Goal: Information Seeking & Learning: Understand process/instructions

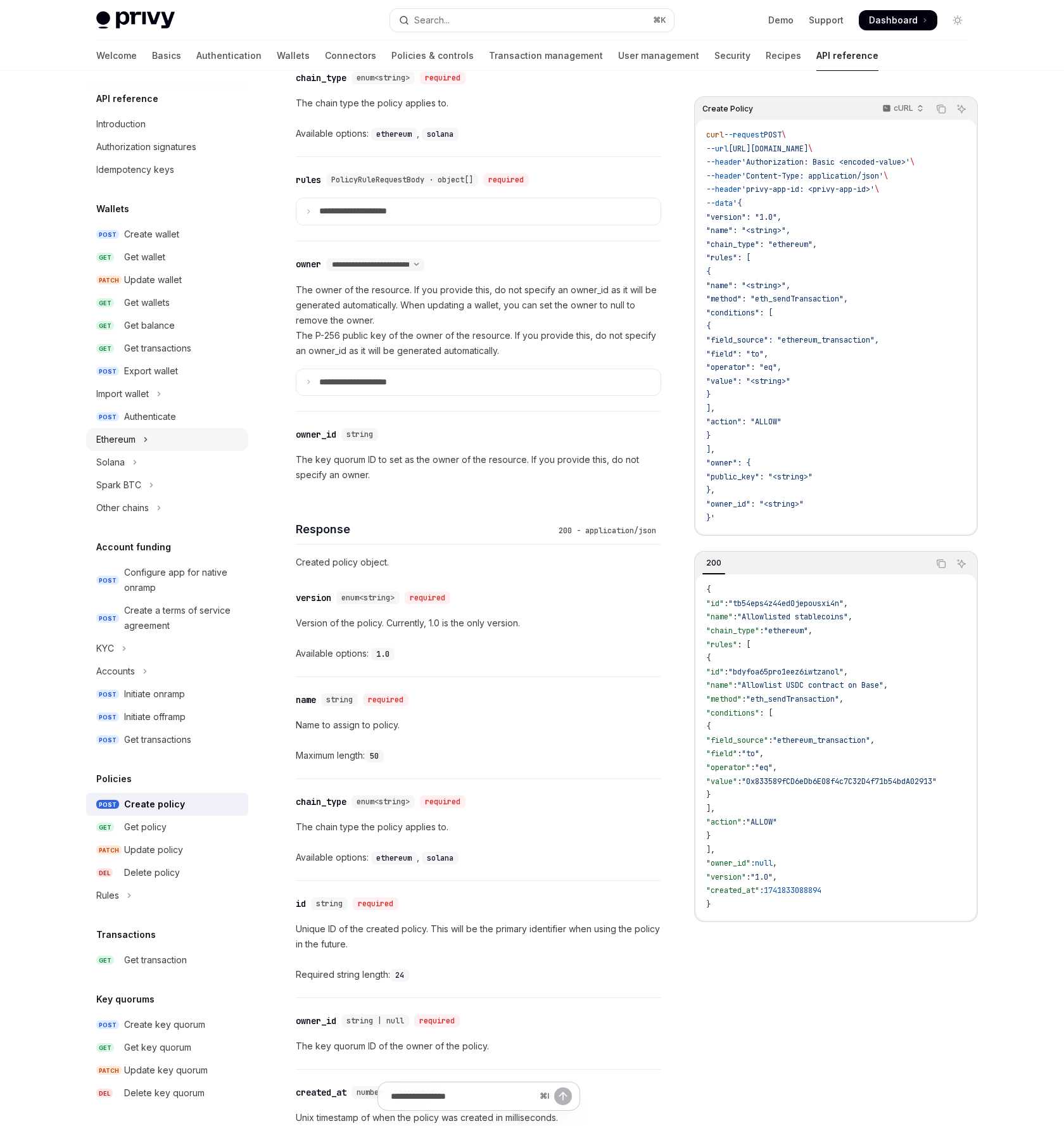
click at [130, 447] on button "Ethereum" at bounding box center [166, 439] width 162 height 22
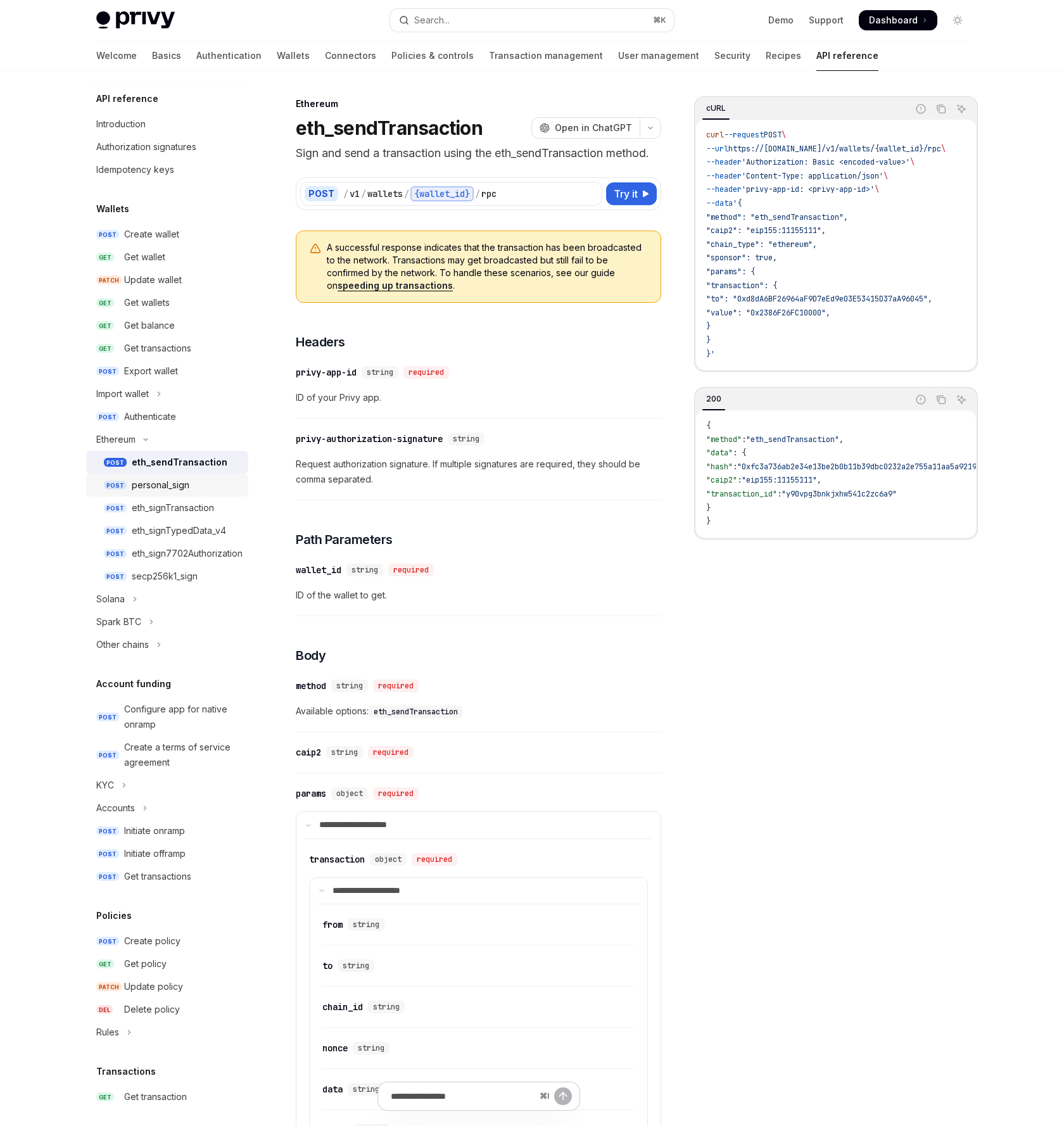
click at [189, 485] on div "personal_sign" at bounding box center [160, 486] width 57 height 15
type textarea "*"
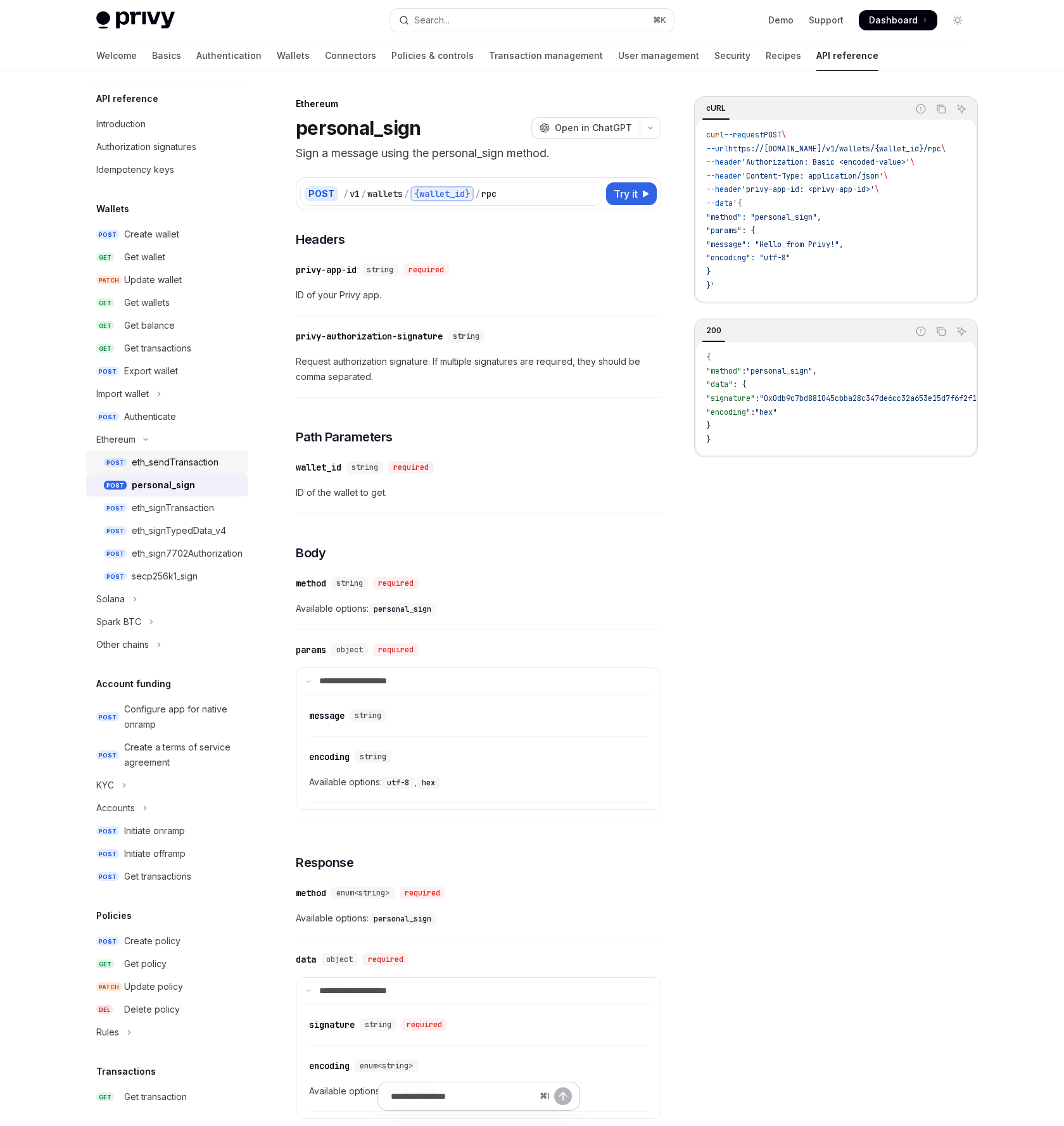
click at [172, 468] on div "eth_sendTransaction" at bounding box center [175, 462] width 87 height 15
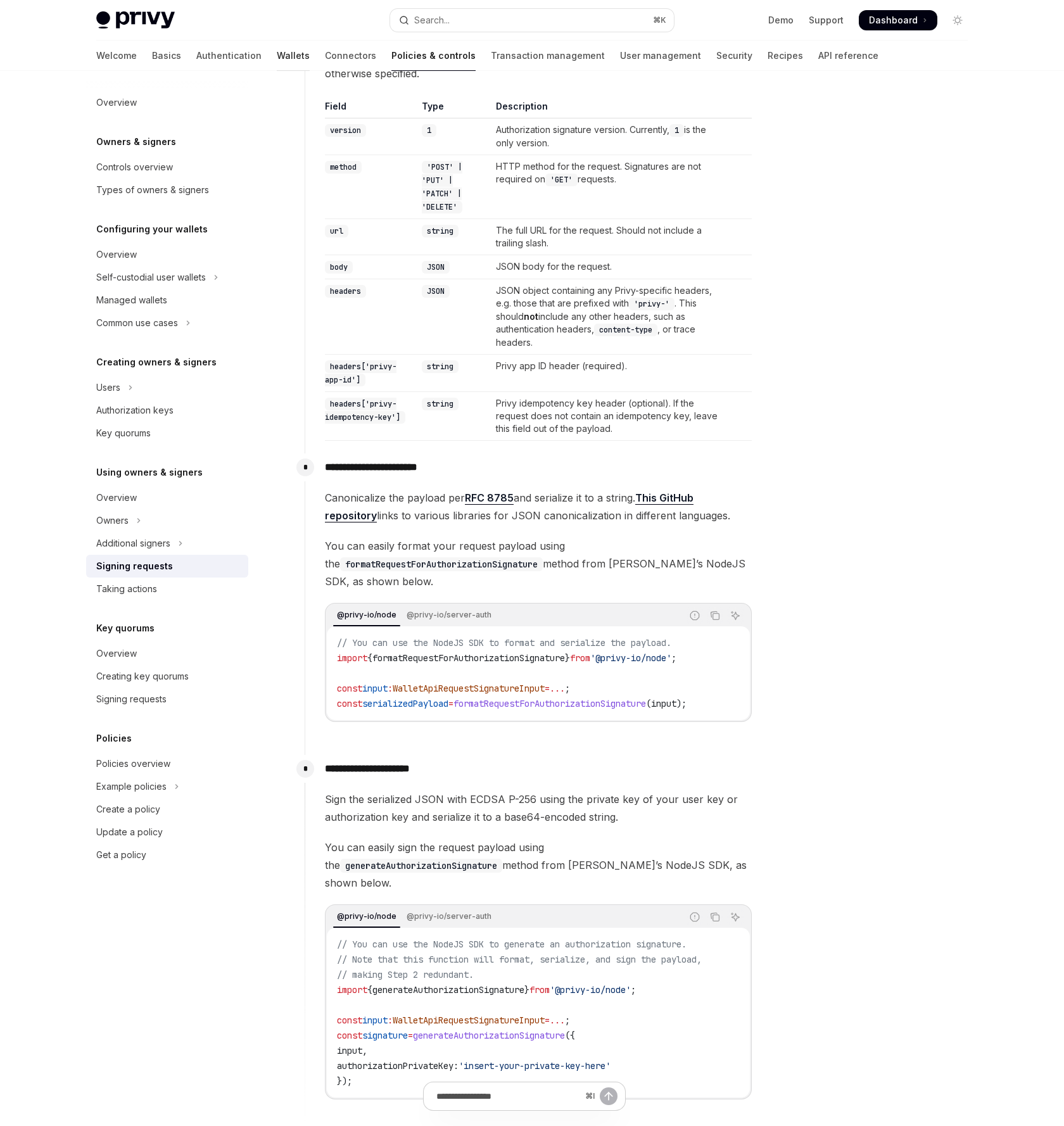
click at [276, 58] on link "Wallets" at bounding box center [293, 55] width 33 height 30
type textarea "*"
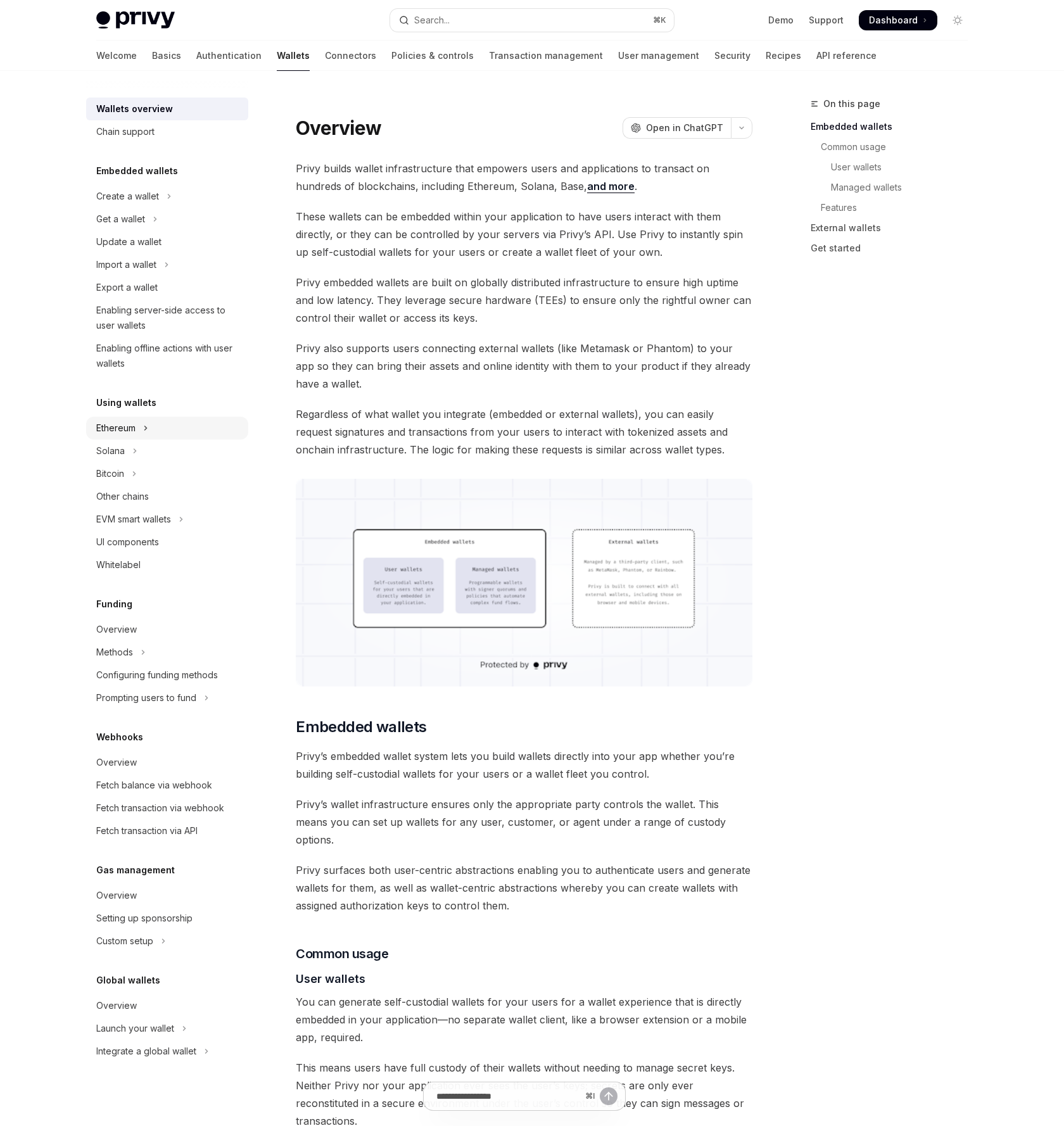
click at [127, 433] on div "Ethereum" at bounding box center [115, 428] width 39 height 15
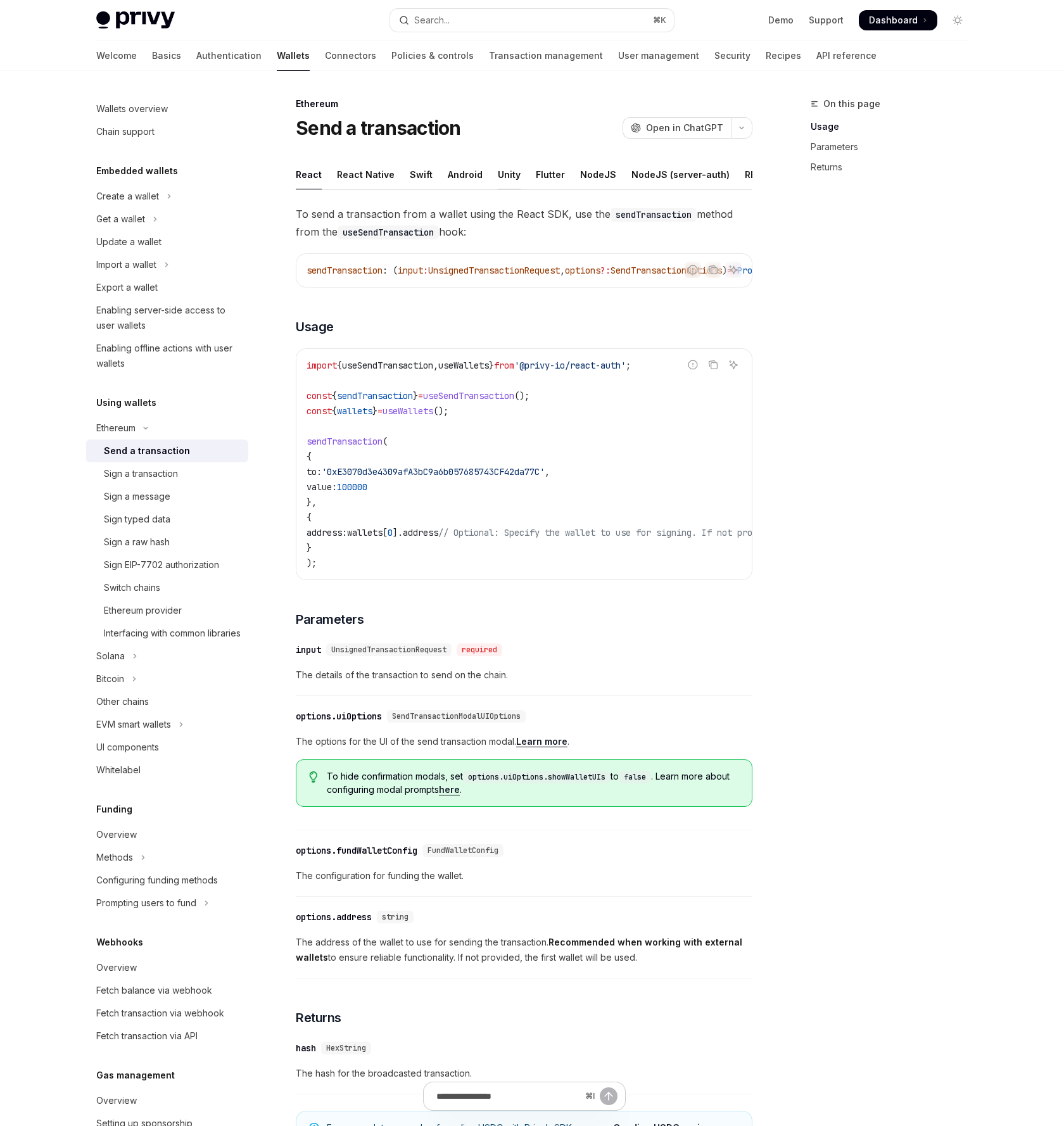
click at [507, 174] on div "Unity" at bounding box center [509, 174] width 22 height 29
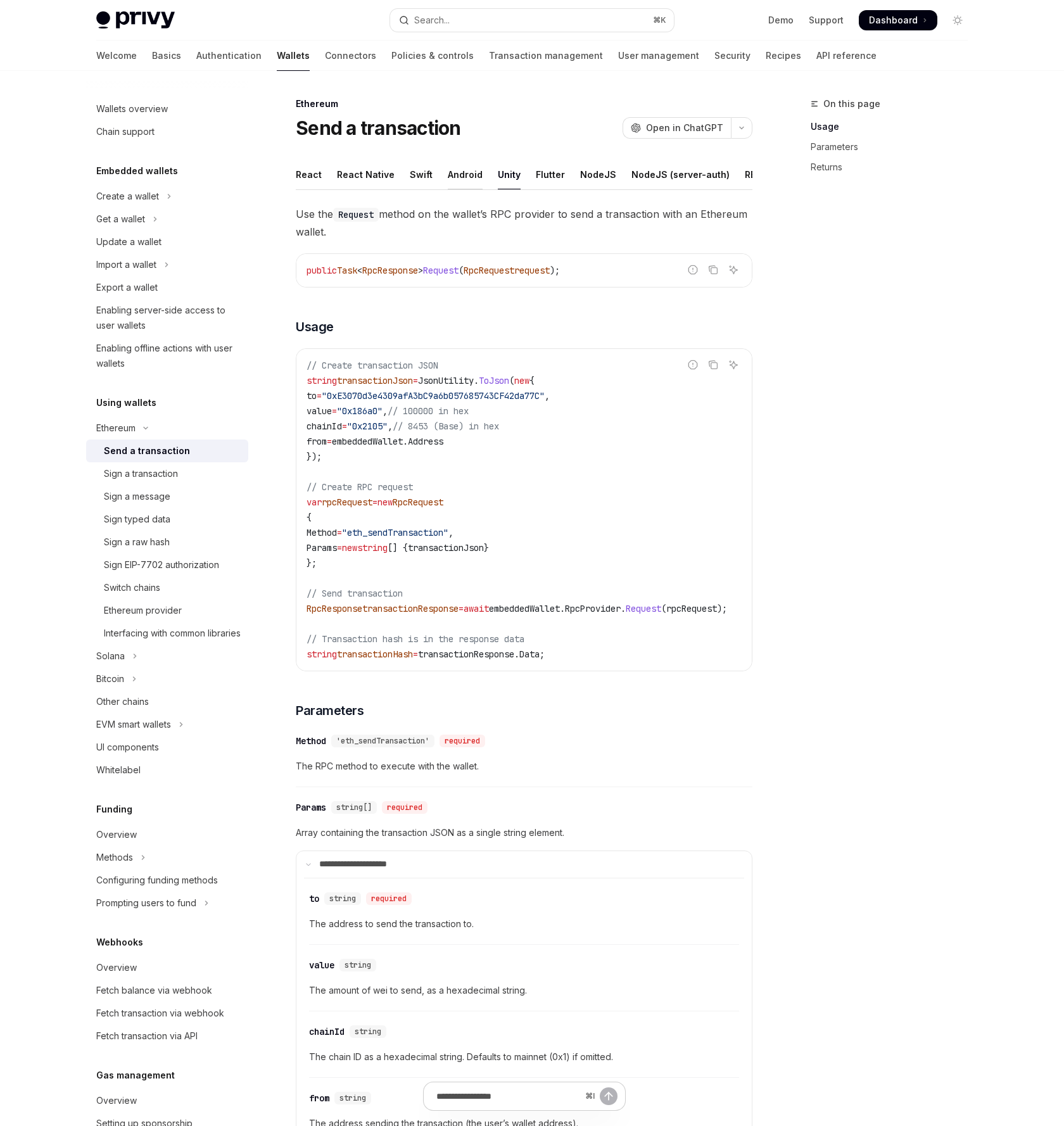
click at [475, 176] on div "Android" at bounding box center [465, 174] width 35 height 29
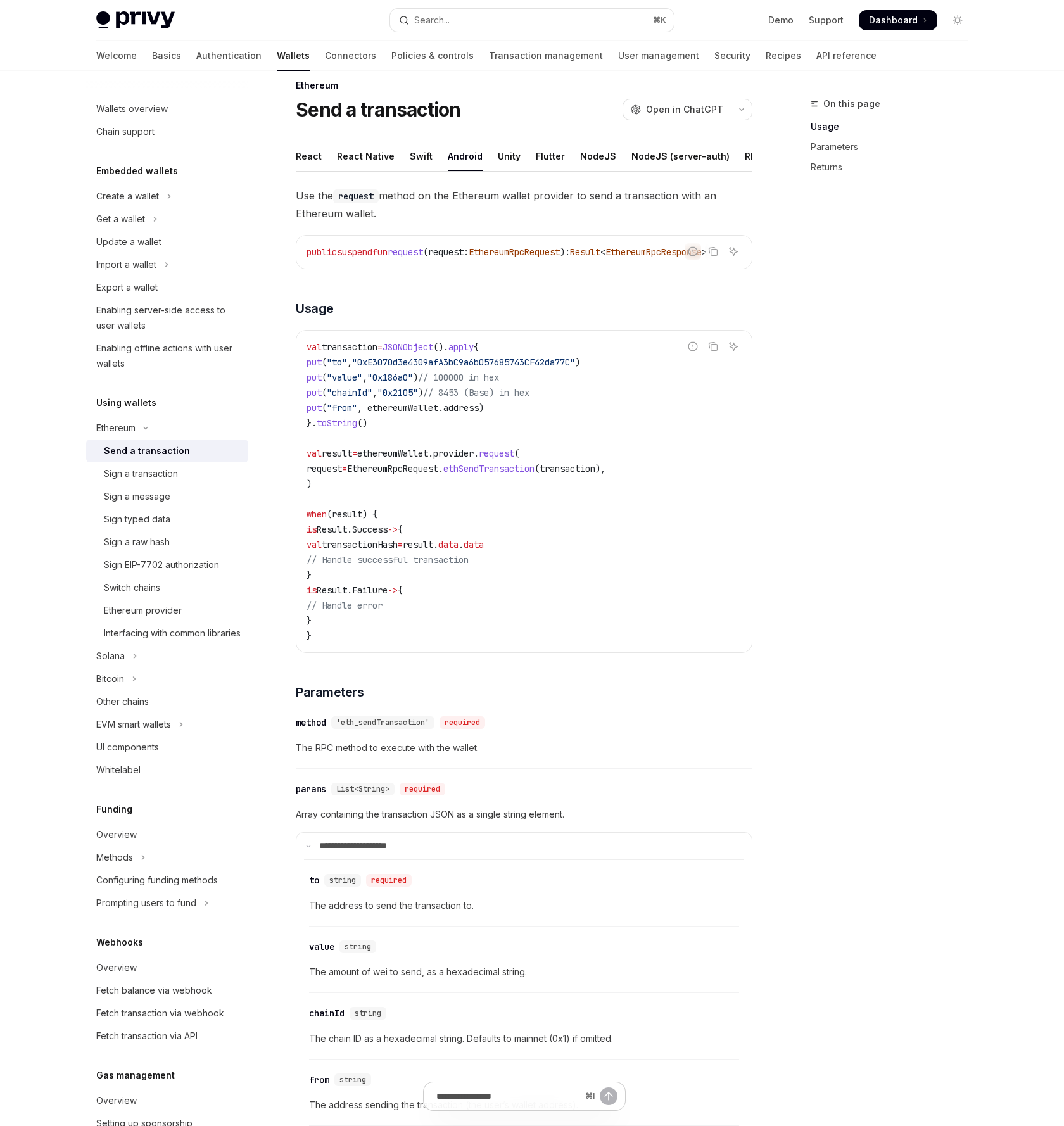
scroll to position [30, 0]
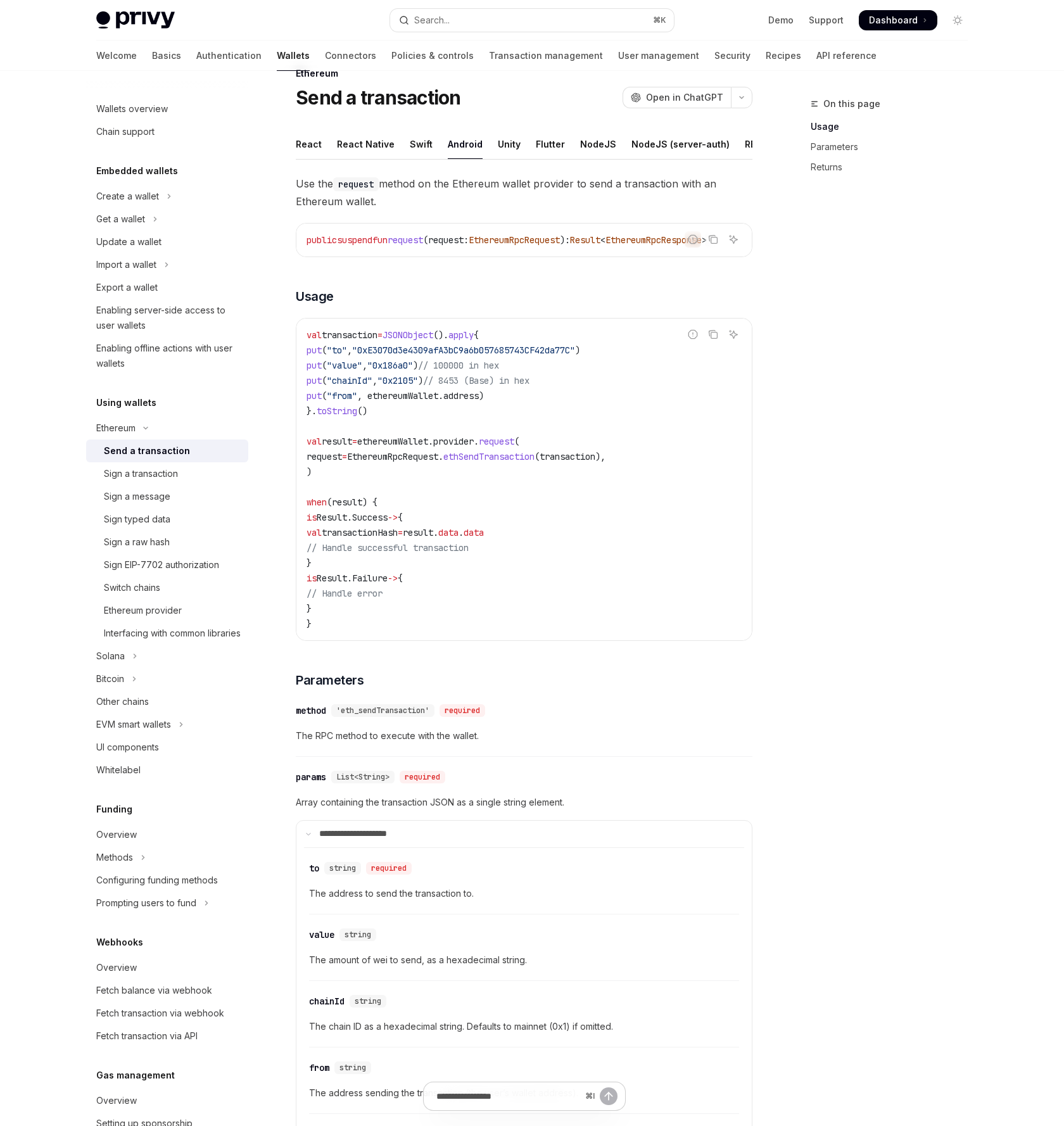
click at [791, 280] on div "On this page Usage Parameters Returns" at bounding box center [881, 611] width 193 height 1030
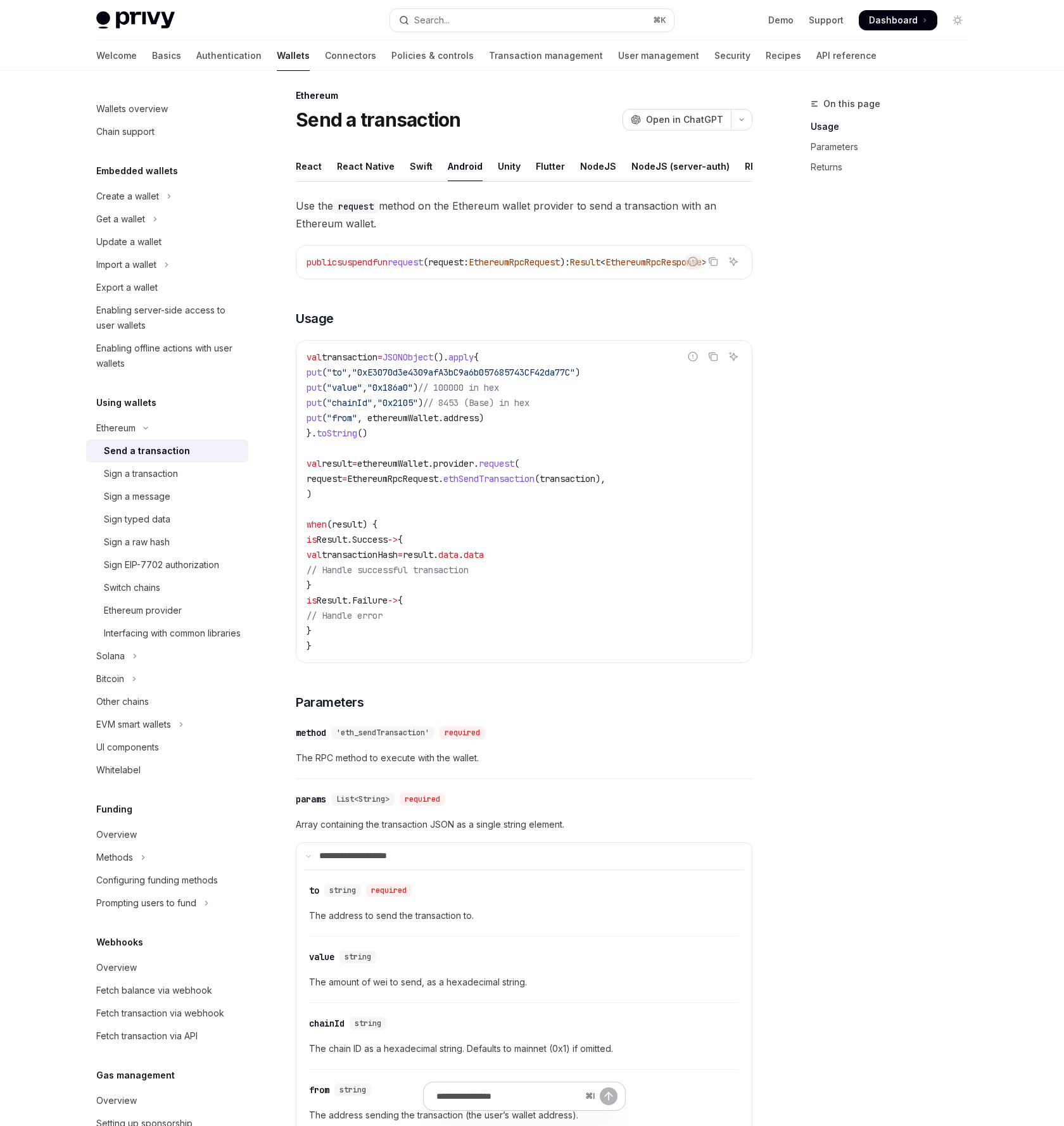
scroll to position [5, 0]
click at [181, 489] on div "Sign a message" at bounding box center [172, 496] width 137 height 15
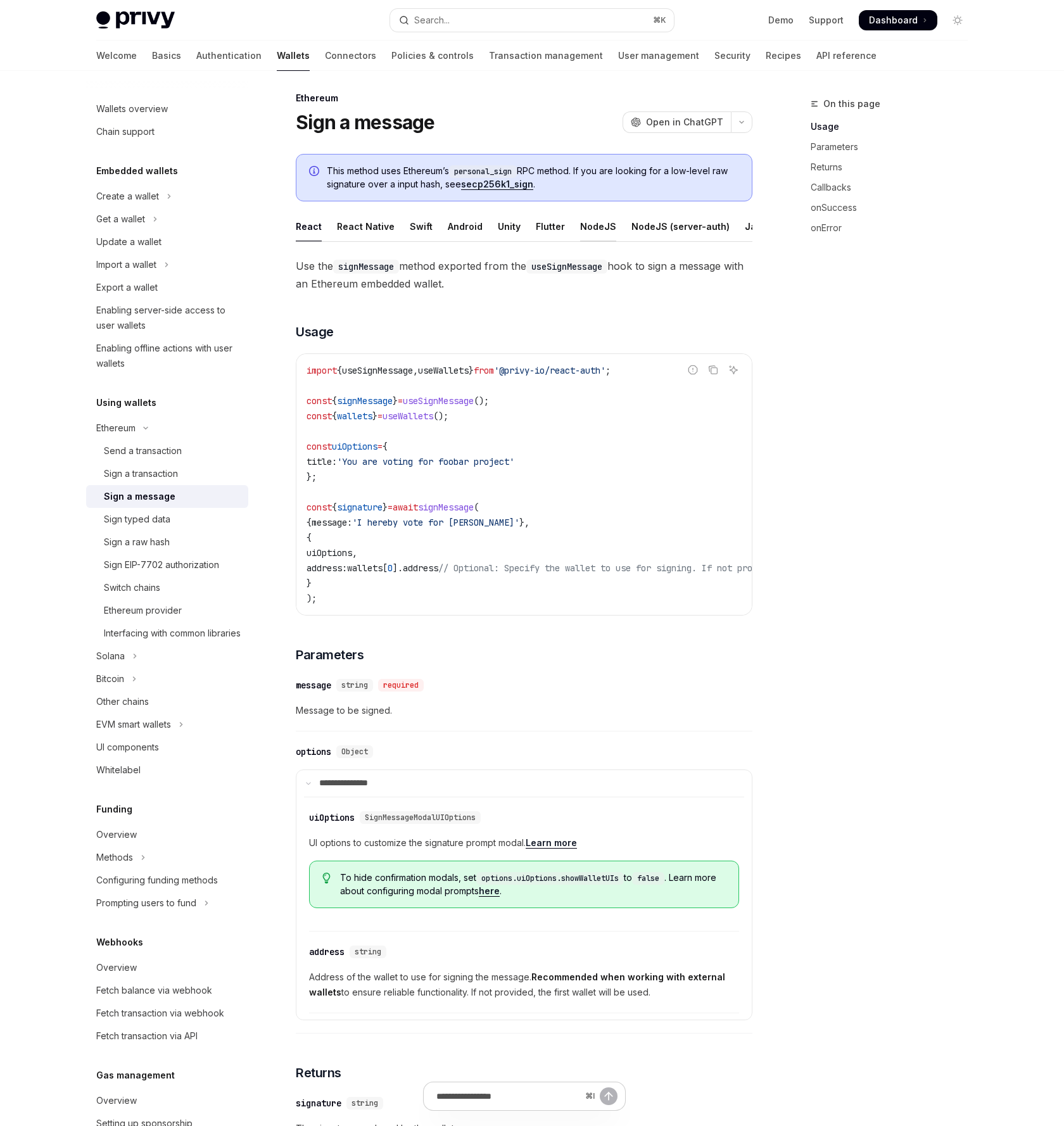
click at [589, 228] on div "NodeJS" at bounding box center [598, 226] width 36 height 29
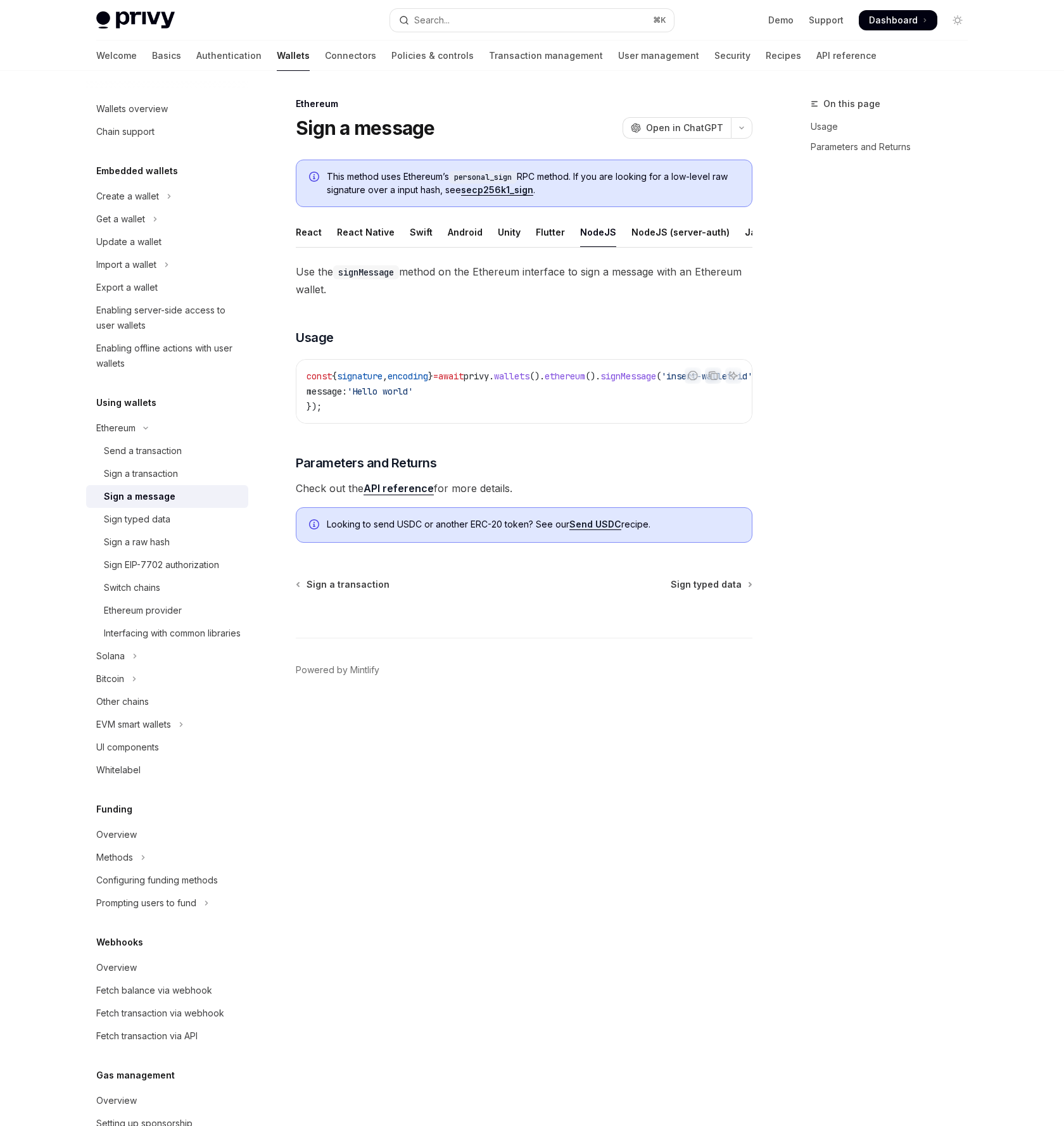
click at [486, 234] on ul "React React Native Swift Android Unity Flutter NodeJS NodeJS (server-auth) Java…" at bounding box center [524, 232] width 457 height 30
click at [471, 234] on div "Android" at bounding box center [465, 232] width 35 height 29
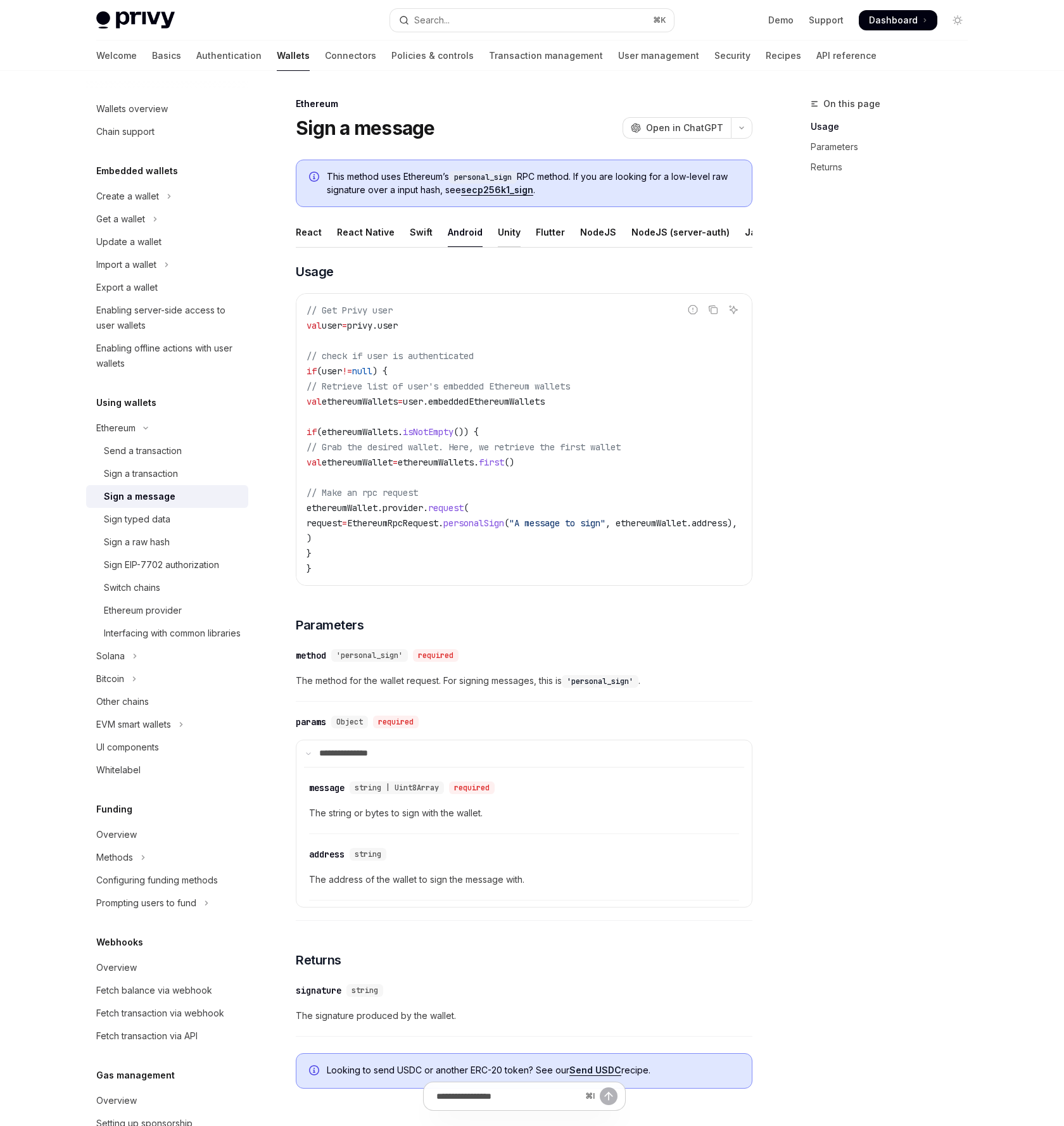
click at [501, 234] on div "Unity" at bounding box center [509, 232] width 22 height 29
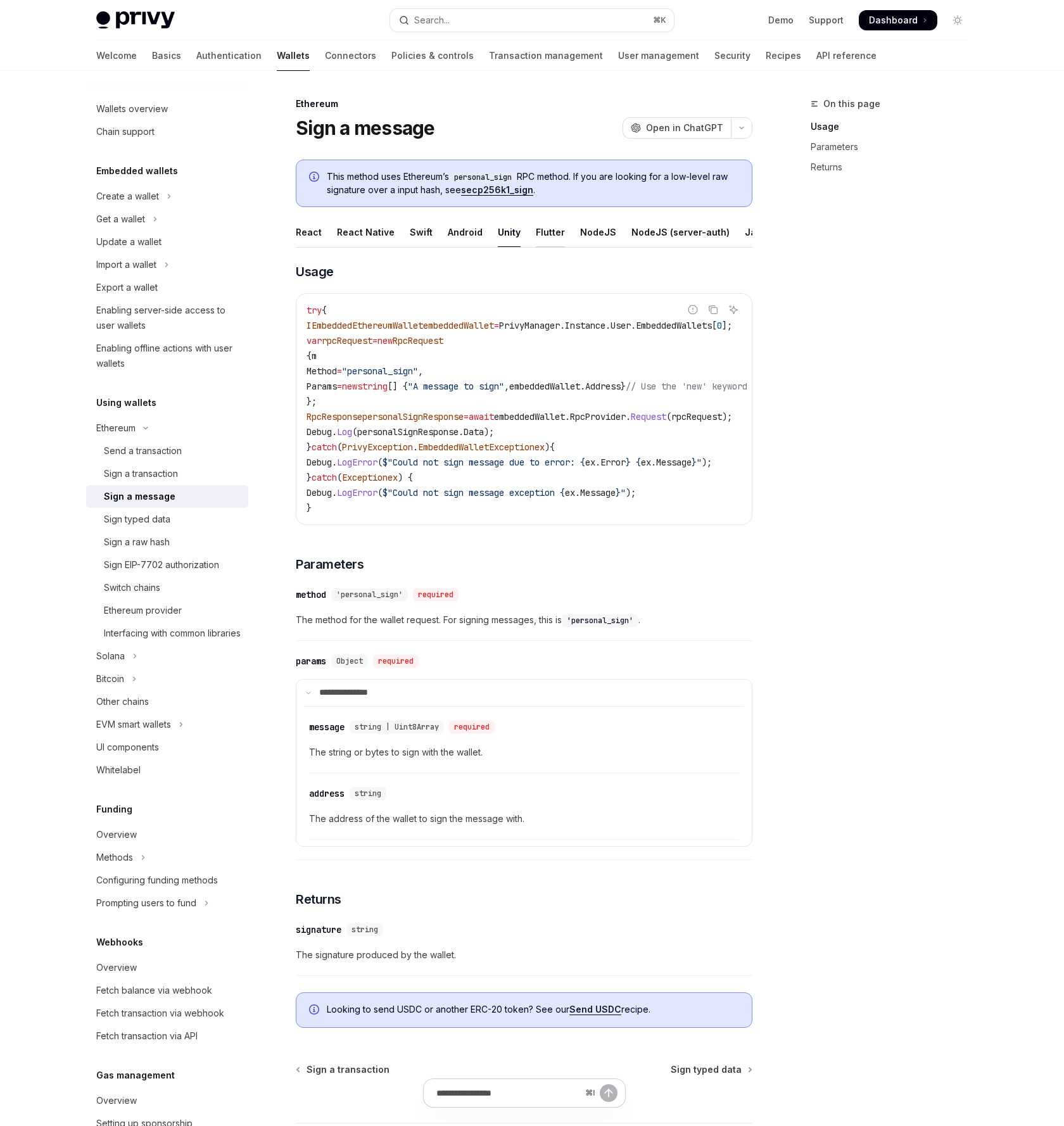
click at [553, 230] on div "Flutter" at bounding box center [551, 232] width 29 height 29
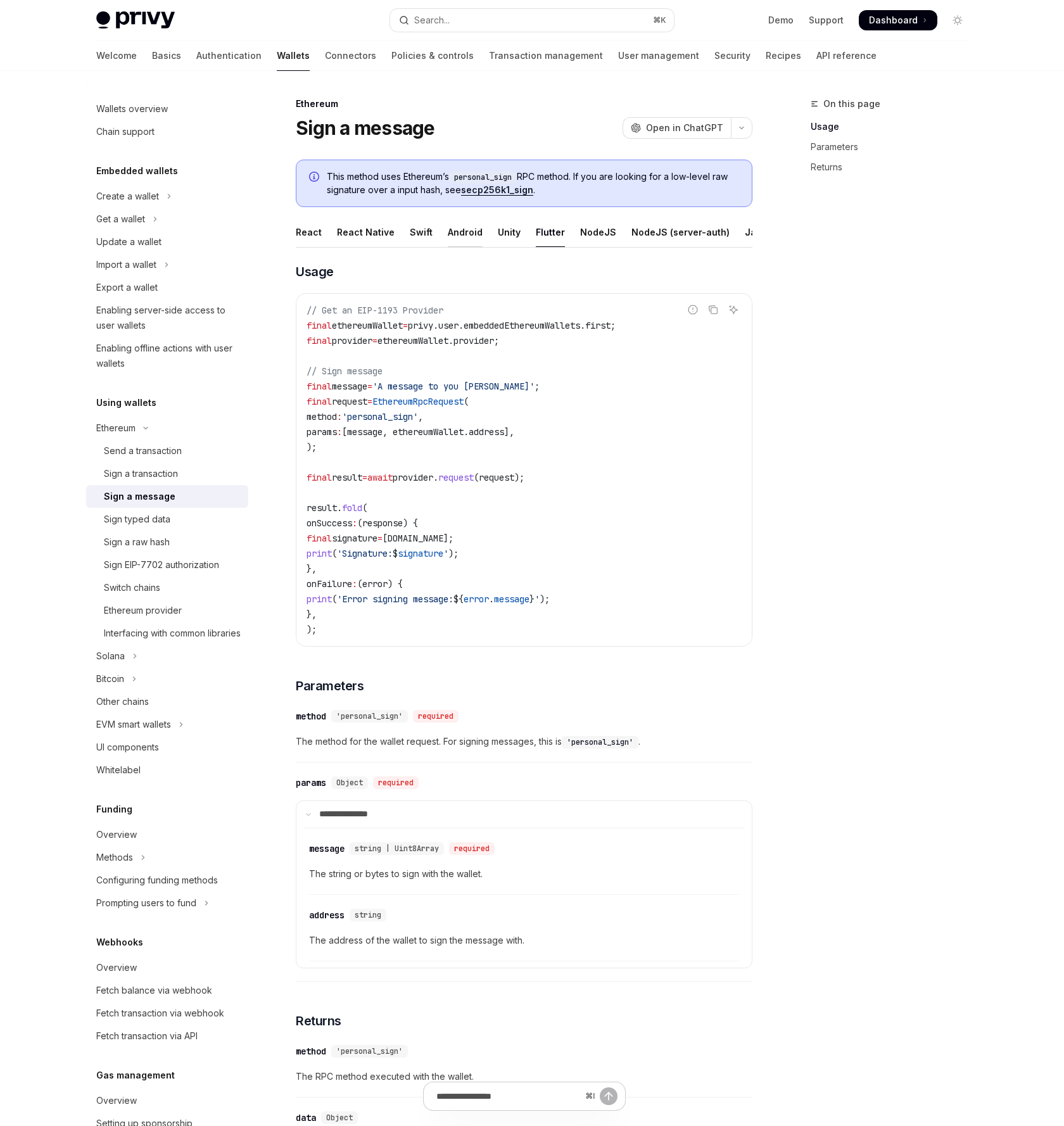
click at [460, 232] on div "Android" at bounding box center [465, 232] width 35 height 29
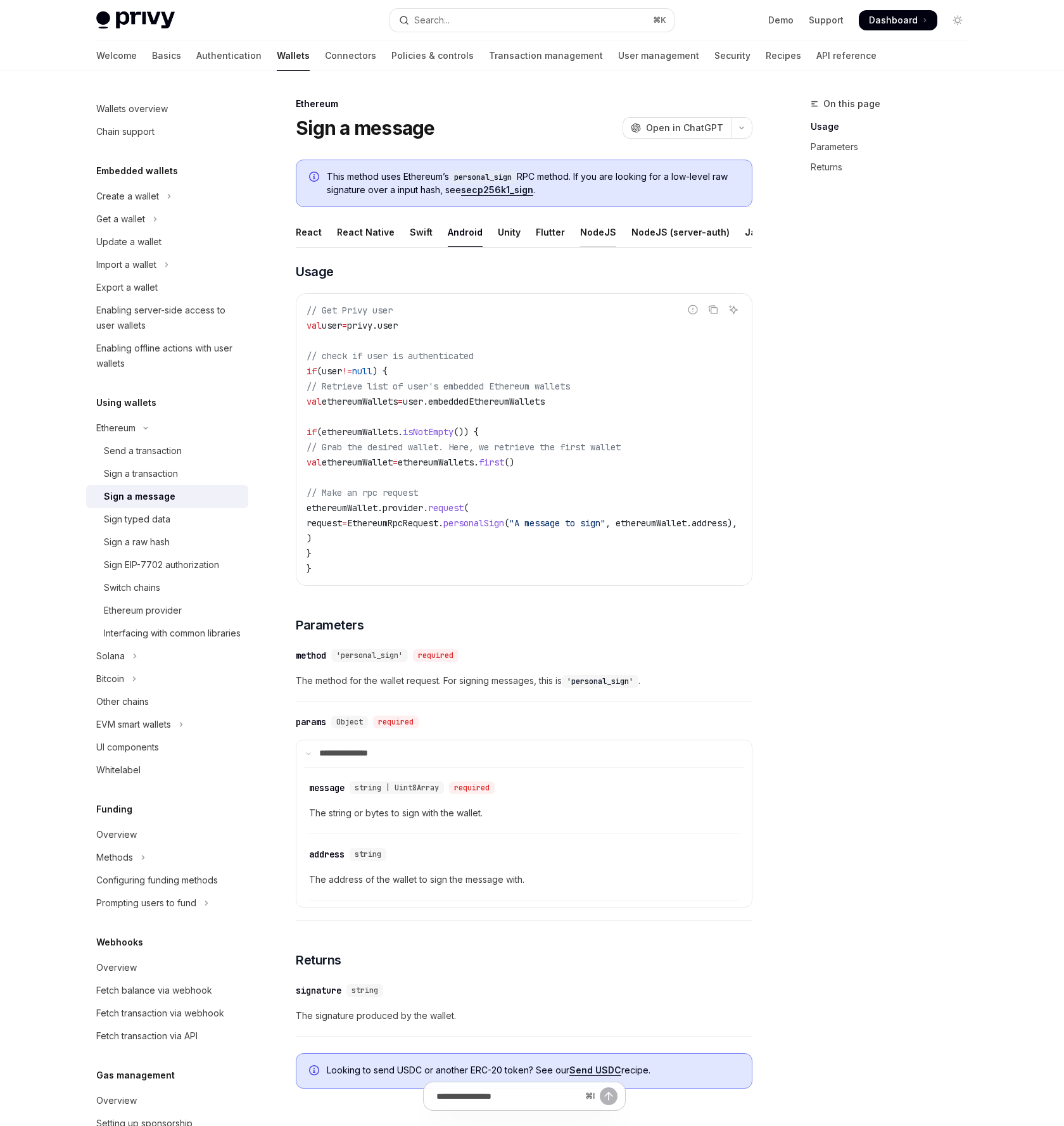
click at [585, 233] on div "NodeJS" at bounding box center [598, 232] width 36 height 29
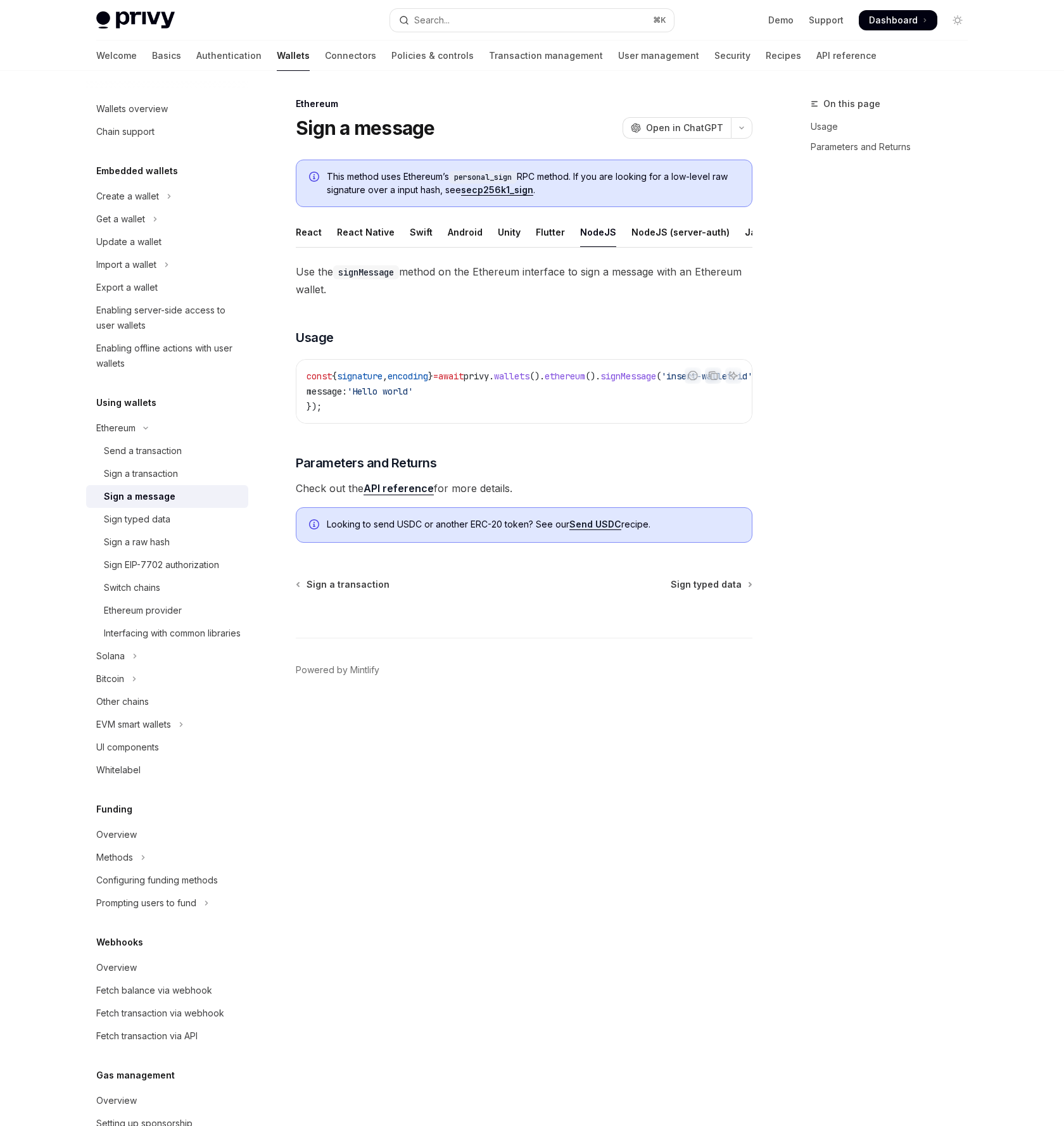
scroll to position [0, 95]
click at [637, 235] on div "NodeJS (server-auth)" at bounding box center [680, 232] width 98 height 29
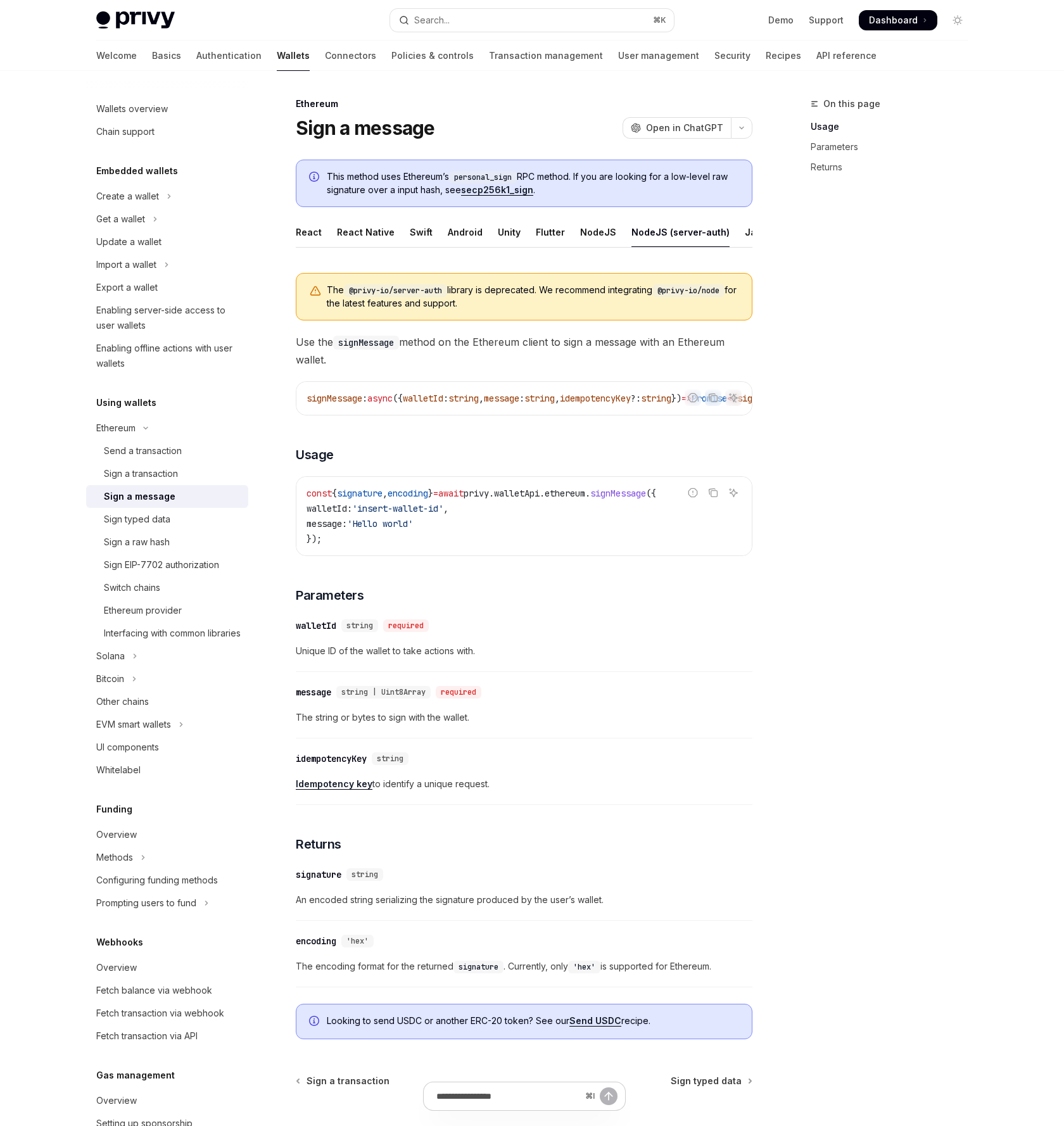
scroll to position [0, 276]
click at [745, 234] on div "Java" at bounding box center [756, 232] width 22 height 29
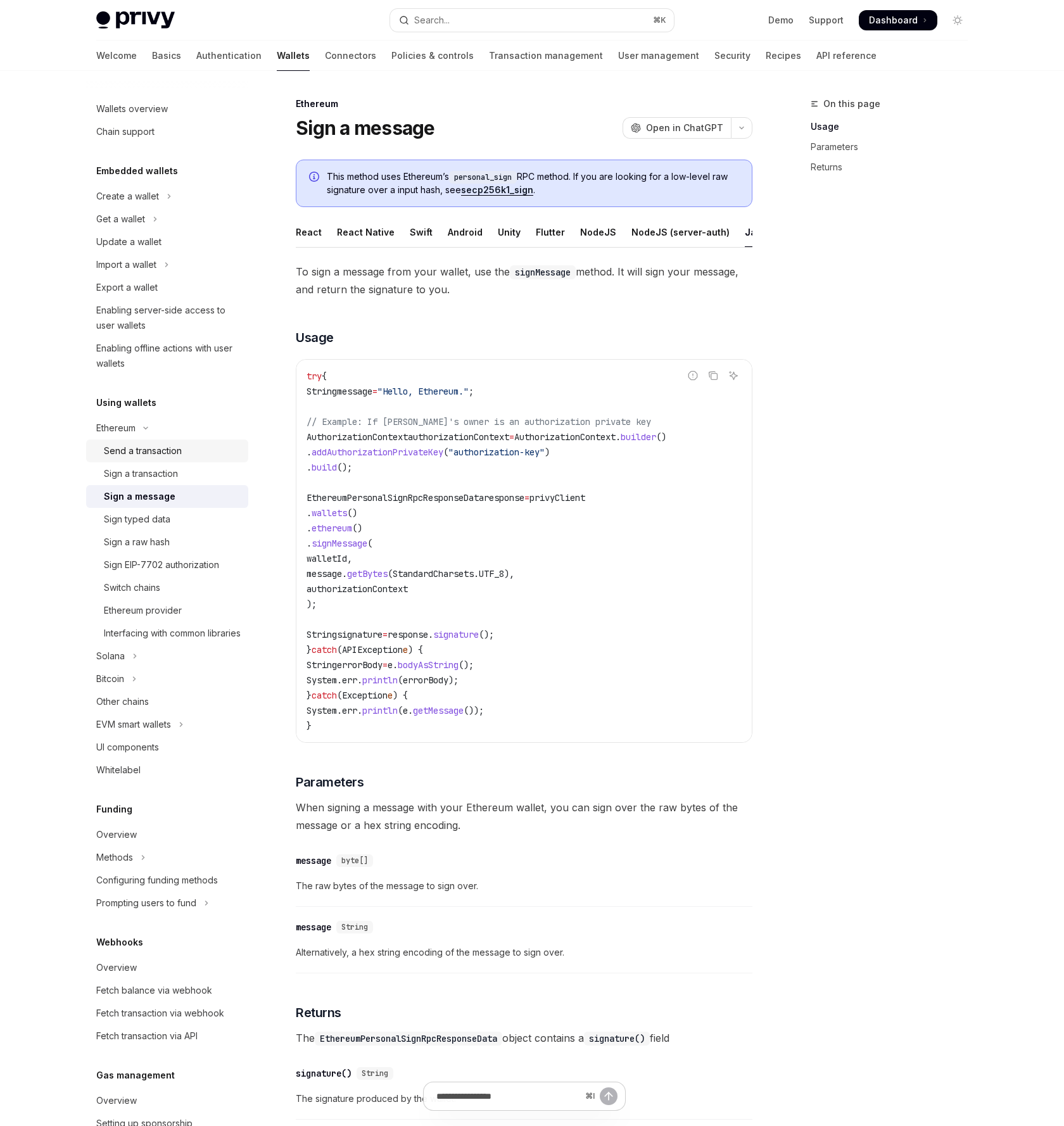
click at [147, 455] on div "Send a transaction" at bounding box center [142, 451] width 78 height 15
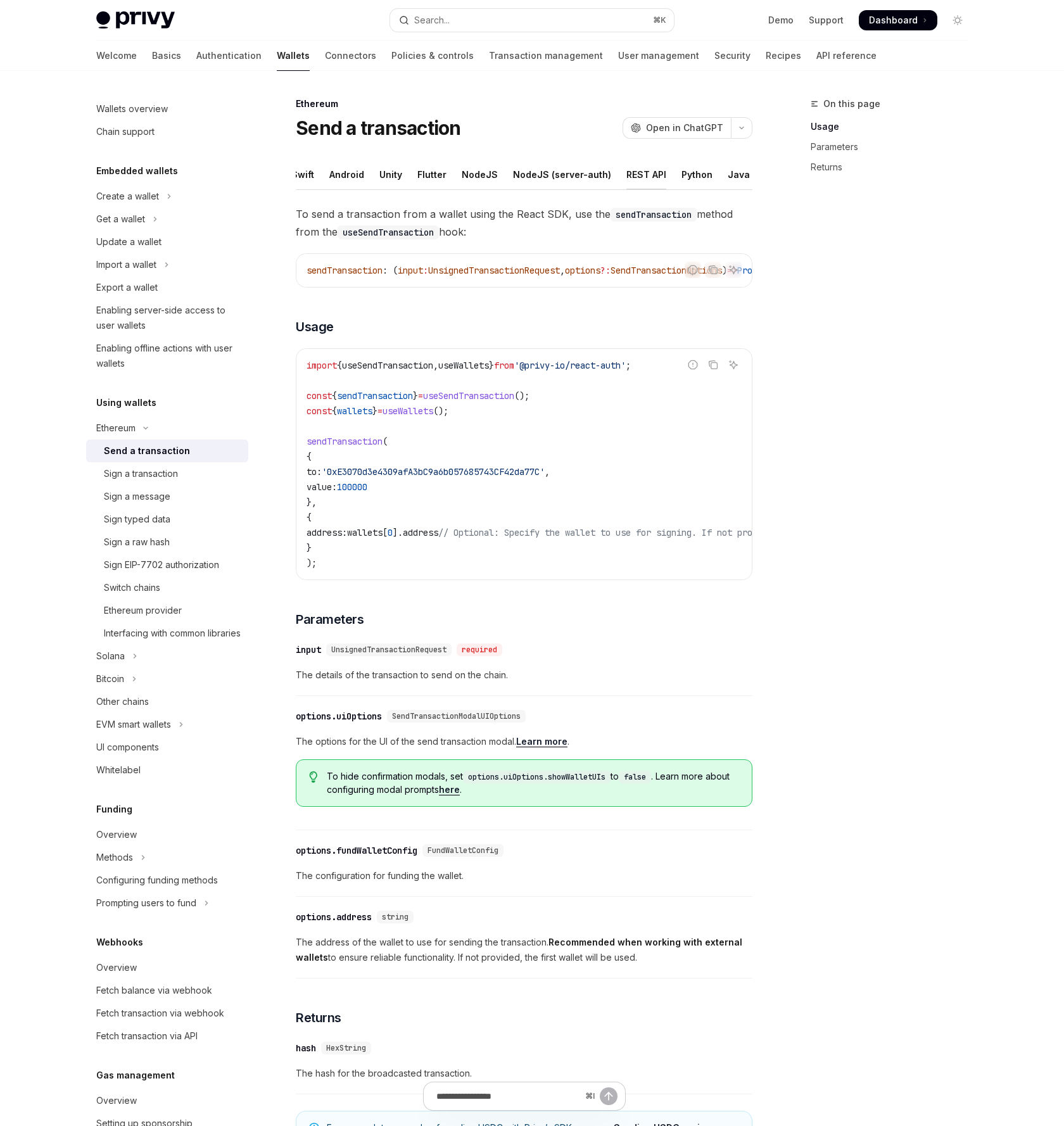
scroll to position [0, 132]
click at [752, 178] on div "Rust" at bounding box center [761, 174] width 19 height 29
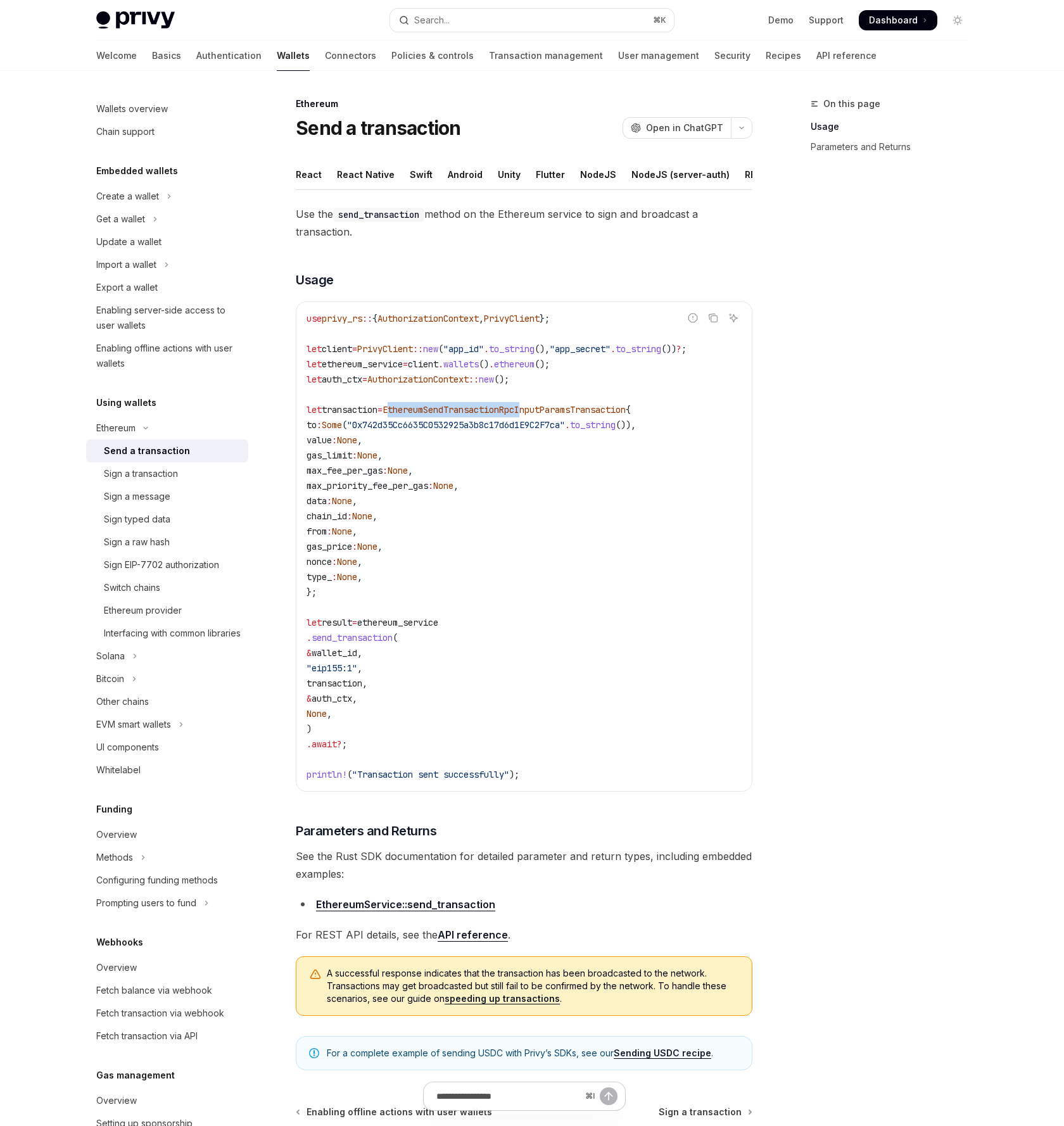
drag, startPoint x: 544, startPoint y: 410, endPoint x: 404, endPoint y: 415, distance: 140.1
click at [404, 415] on span "EthereumSendTransactionRpcInputParamsTransaction" at bounding box center [504, 410] width 243 height 12
copy span "EthereumSendTransactionRpc"
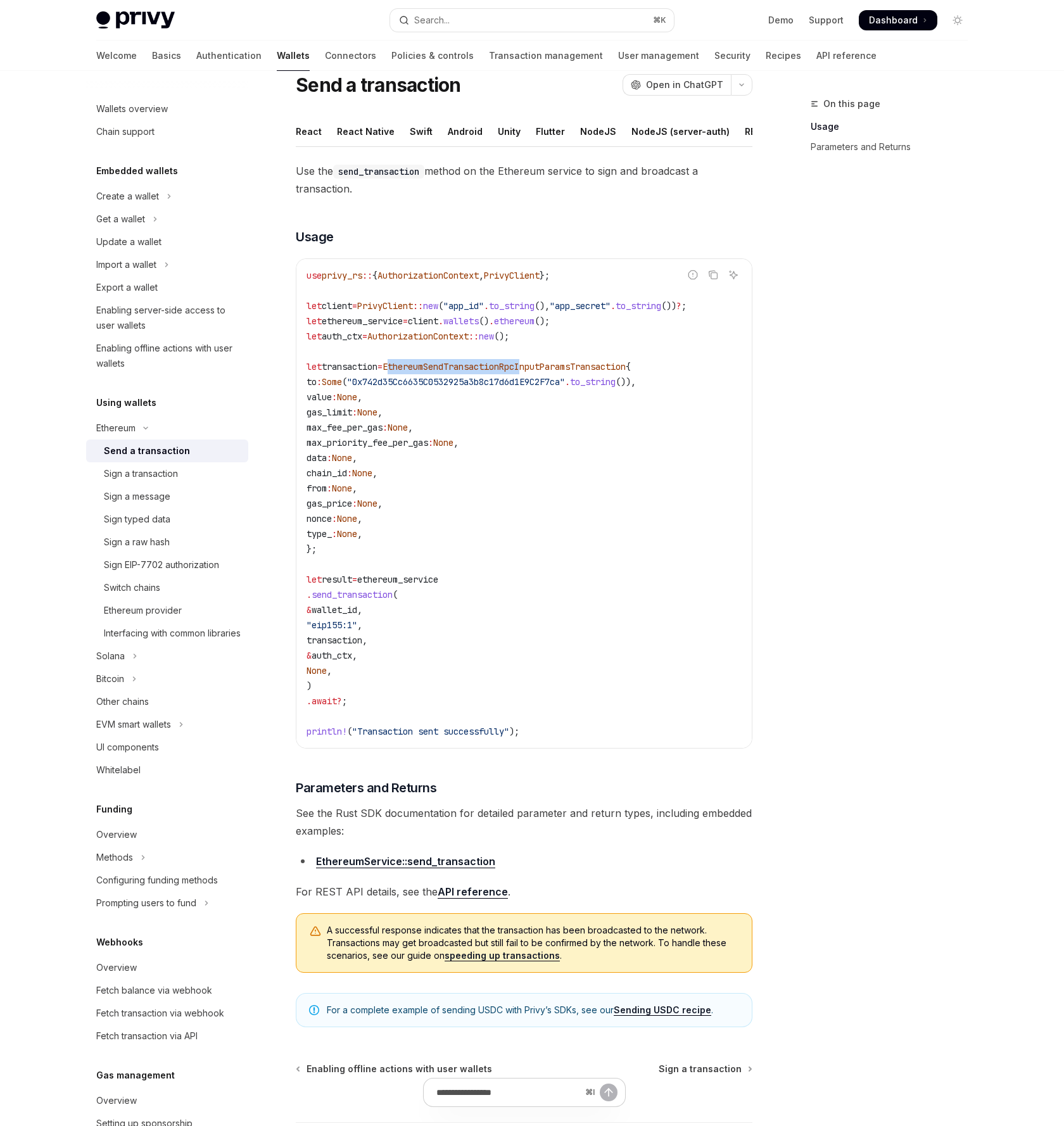
scroll to position [43, 0]
click at [127, 668] on button "Solana" at bounding box center [166, 655] width 162 height 22
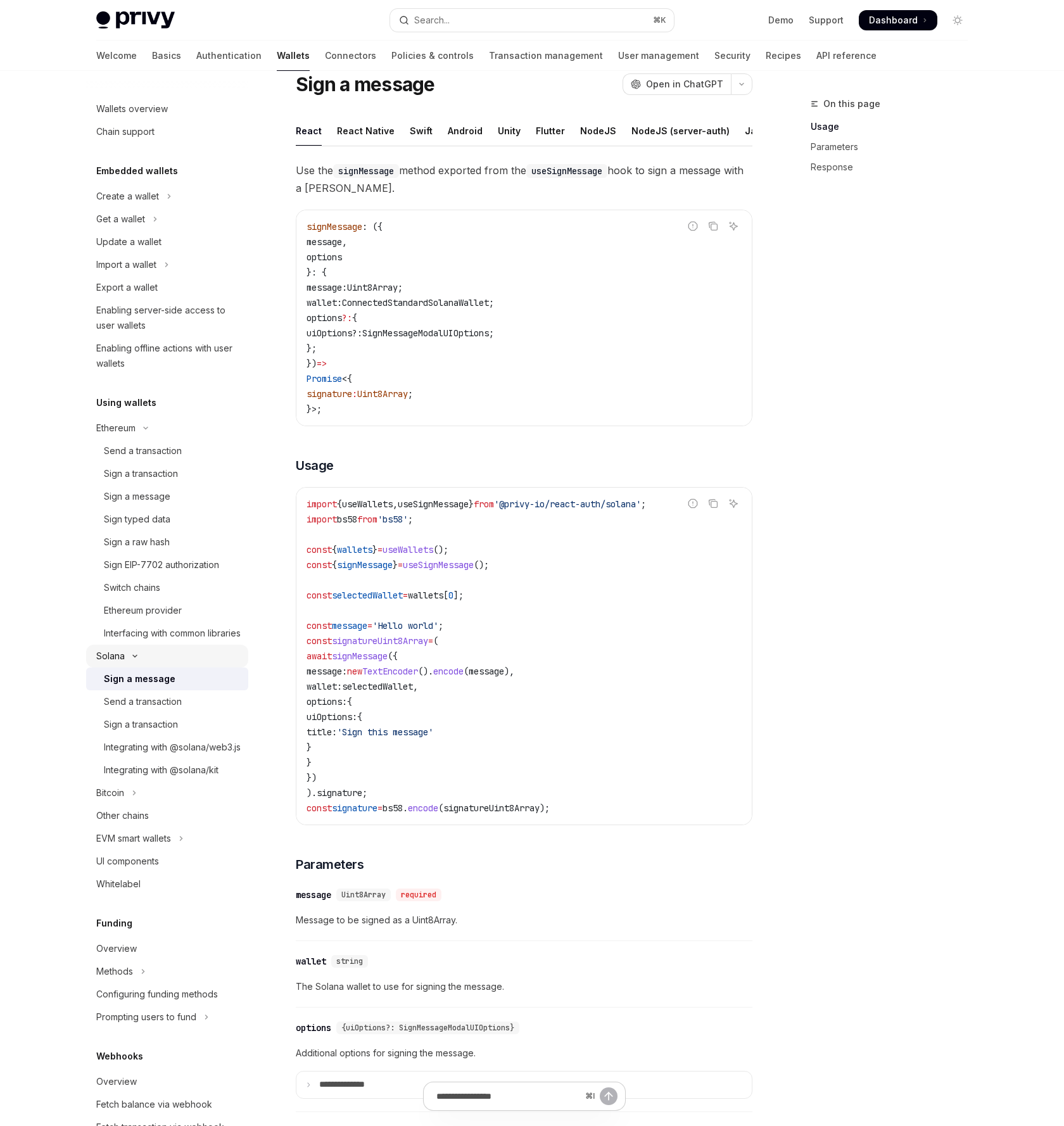
click at [132, 658] on icon "Toggle Solana section" at bounding box center [135, 656] width 15 height 5
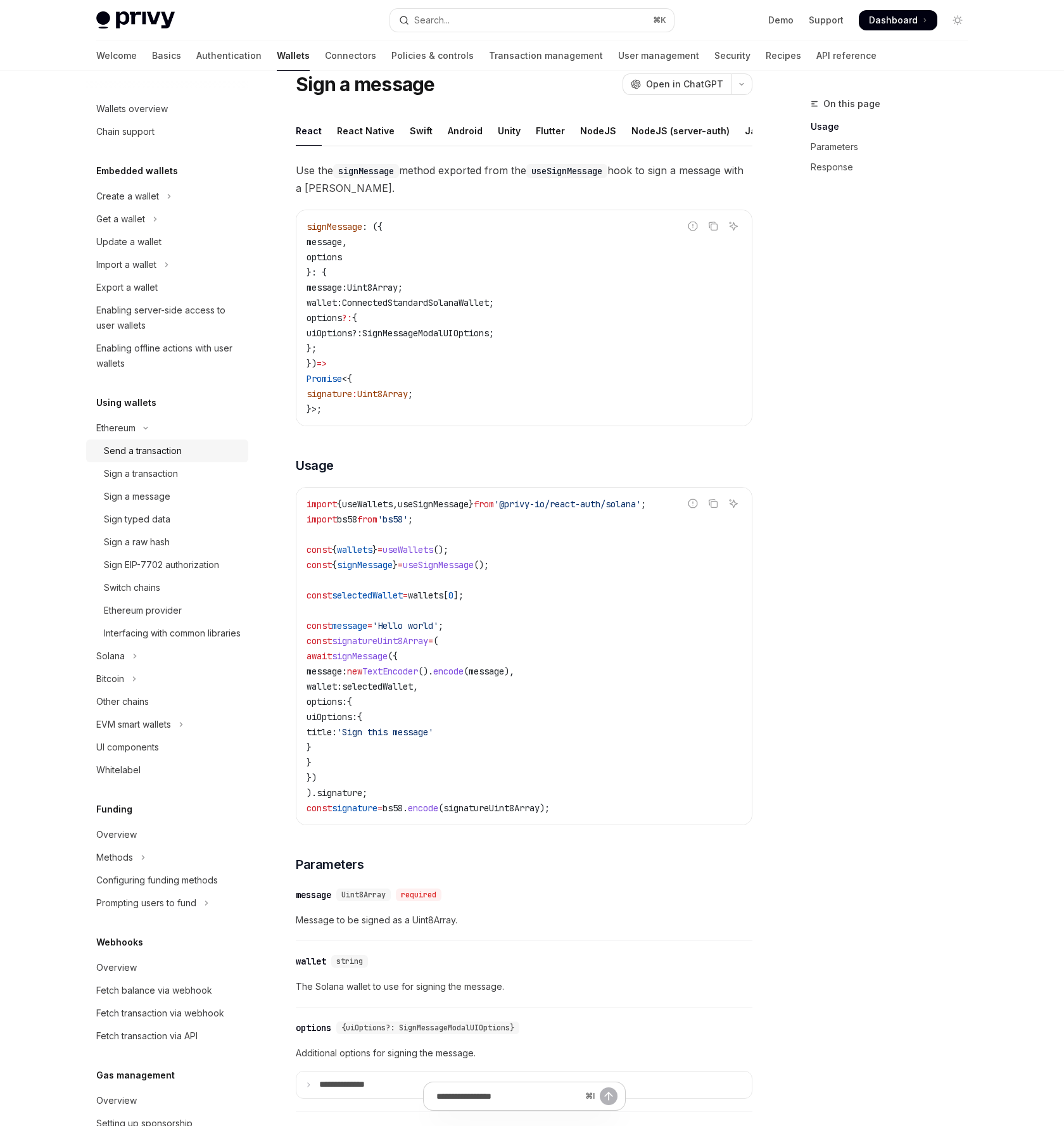
click at [160, 447] on div "Send a transaction" at bounding box center [142, 451] width 78 height 15
type textarea "*"
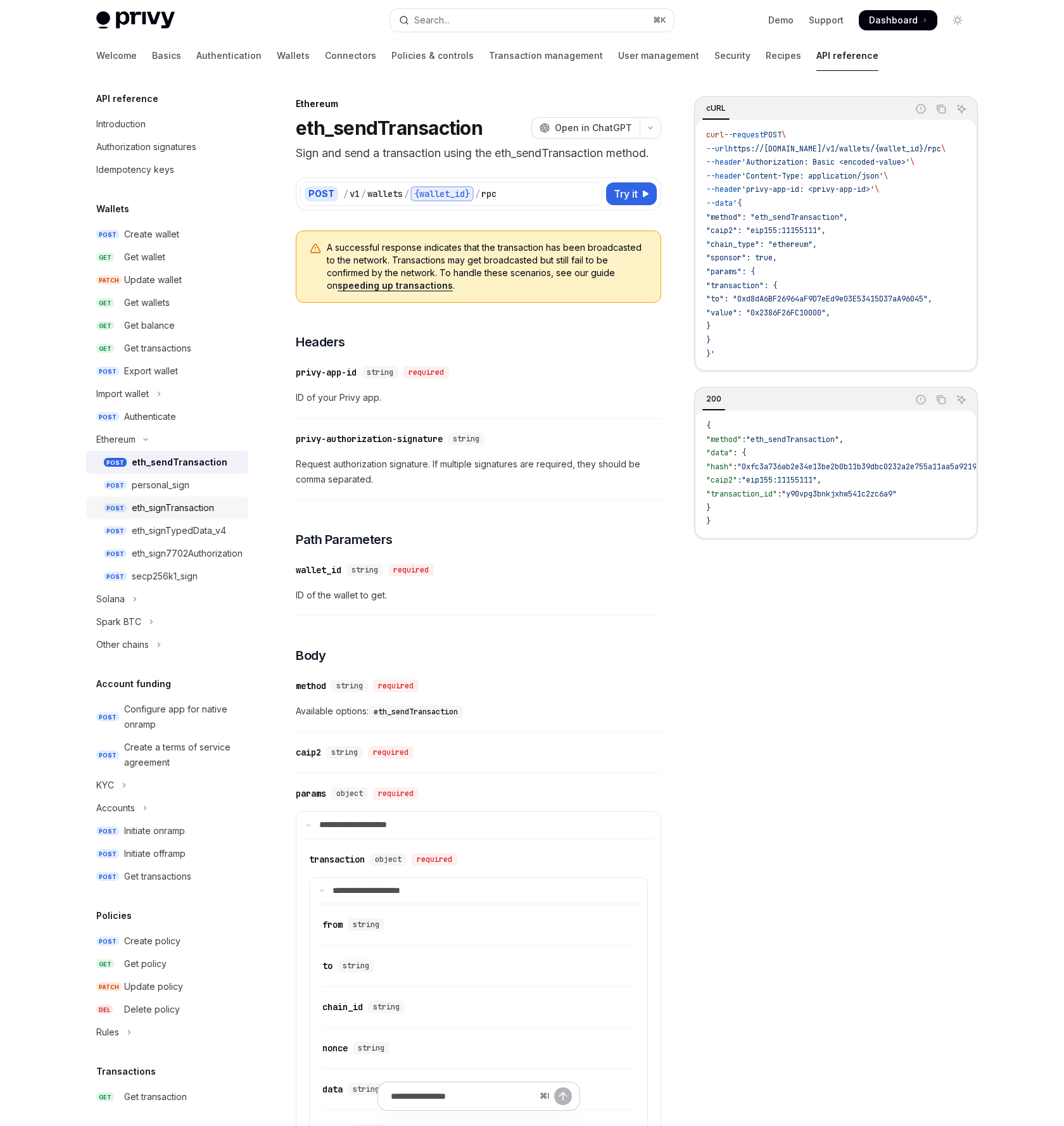
click at [173, 510] on div "eth_signTransaction" at bounding box center [173, 508] width 82 height 15
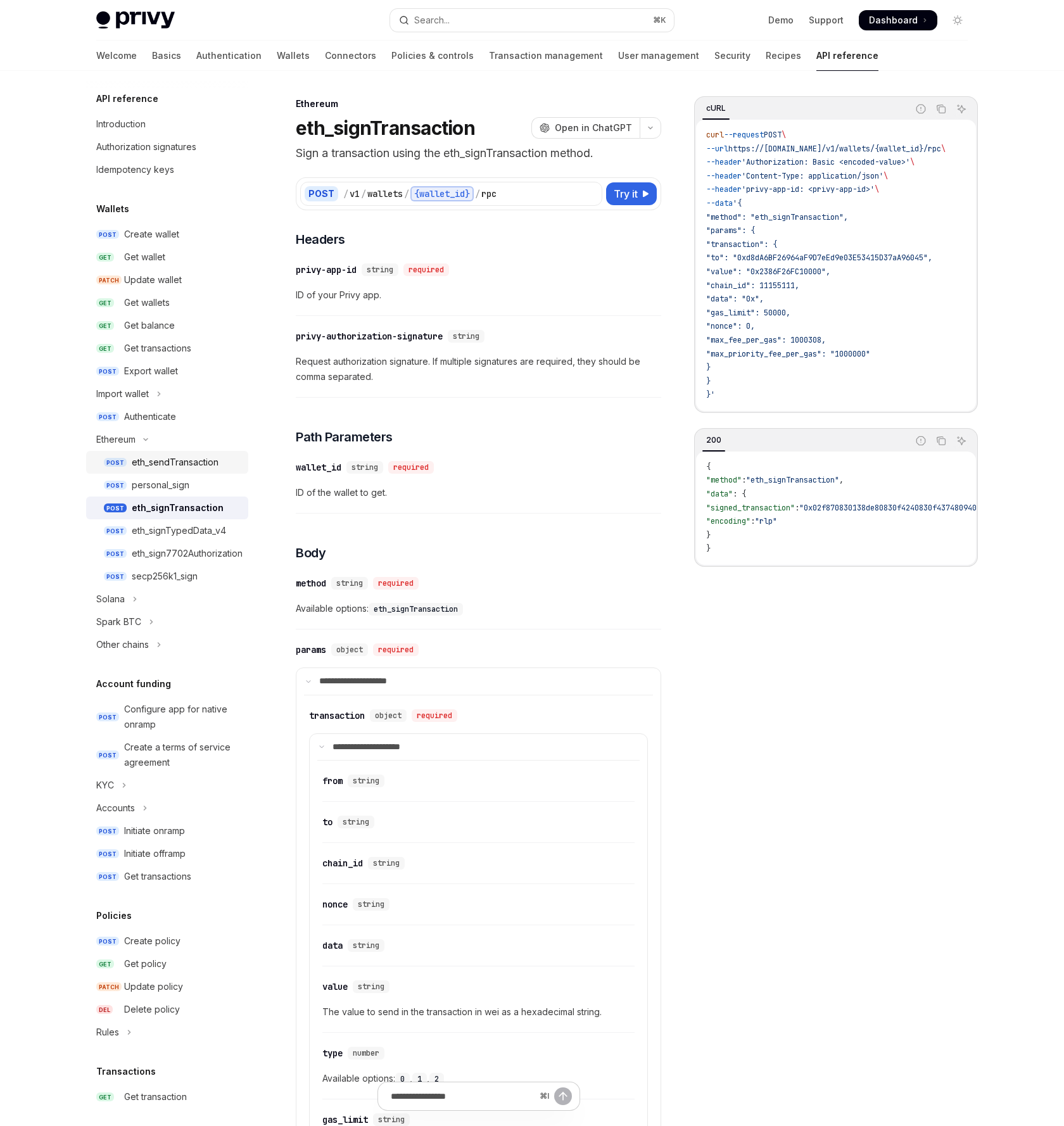
click at [176, 463] on div "eth_sendTransaction" at bounding box center [175, 462] width 87 height 15
type textarea "*"
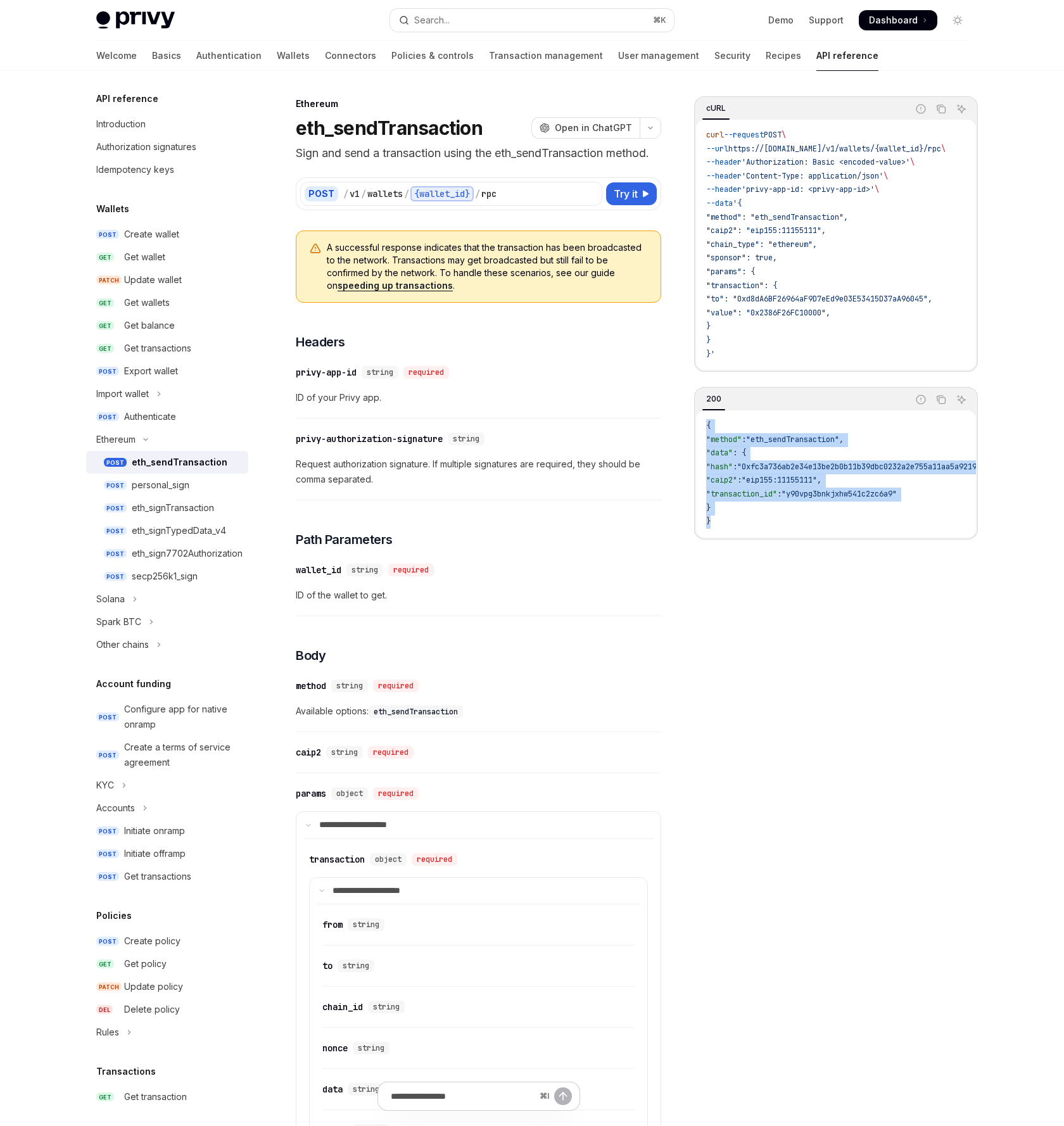
drag, startPoint x: 718, startPoint y: 534, endPoint x: 679, endPoint y: 419, distance: 121.4
click at [679, 419] on div "cURL Report incorrect code Copy Ask AI curl --request POST \ --url https://api.…" at bounding box center [531, 1071] width 891 height 2000
copy code "{ "method" : "eth_sendTransaction" , "data" : { "hash" : "0xfc3a736ab2e34e13be2…"
